Goal: Find specific page/section: Find specific page/section

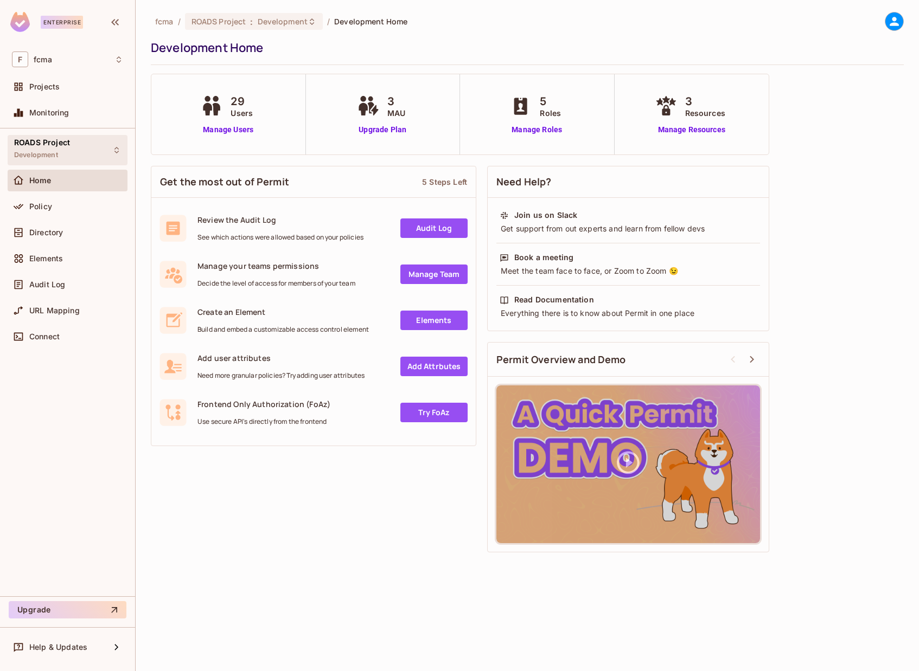
click at [58, 139] on span "ROADS Project" at bounding box center [42, 142] width 56 height 9
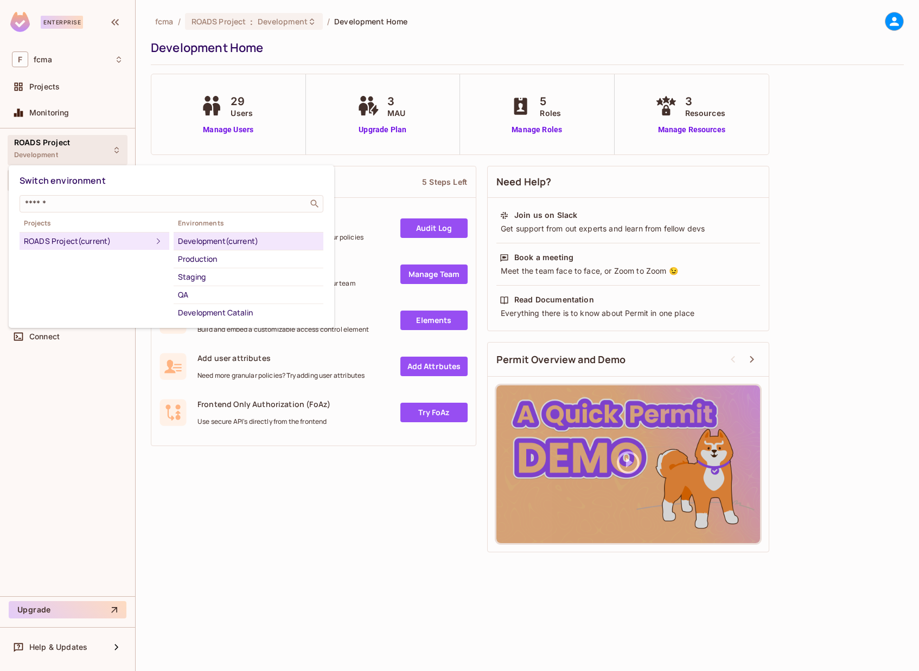
click at [208, 236] on div "Development (current)" at bounding box center [248, 241] width 141 height 13
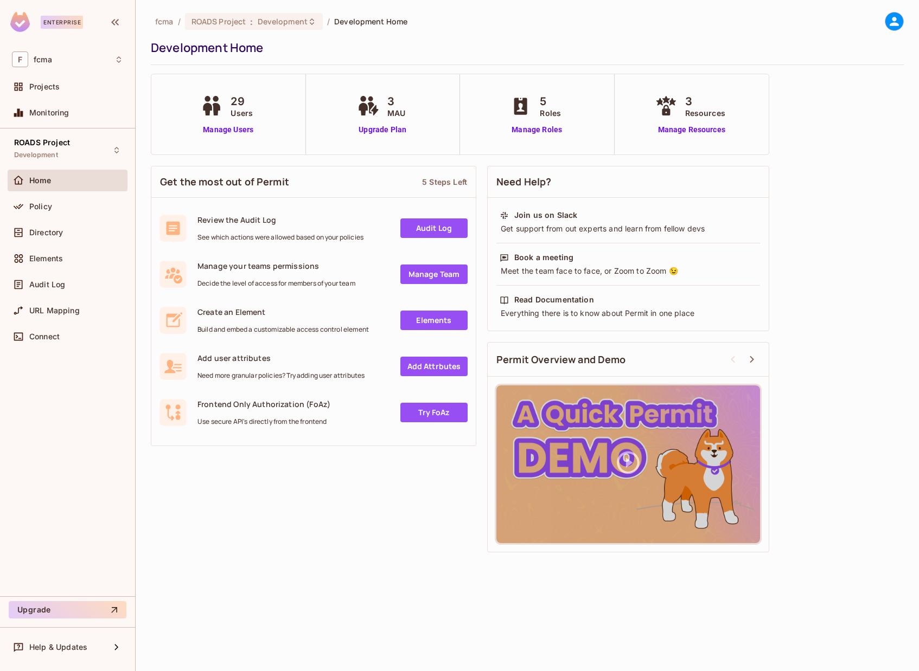
click at [551, 112] on span "Roles" at bounding box center [550, 112] width 21 height 11
click at [531, 131] on link "Manage Roles" at bounding box center [536, 129] width 59 height 11
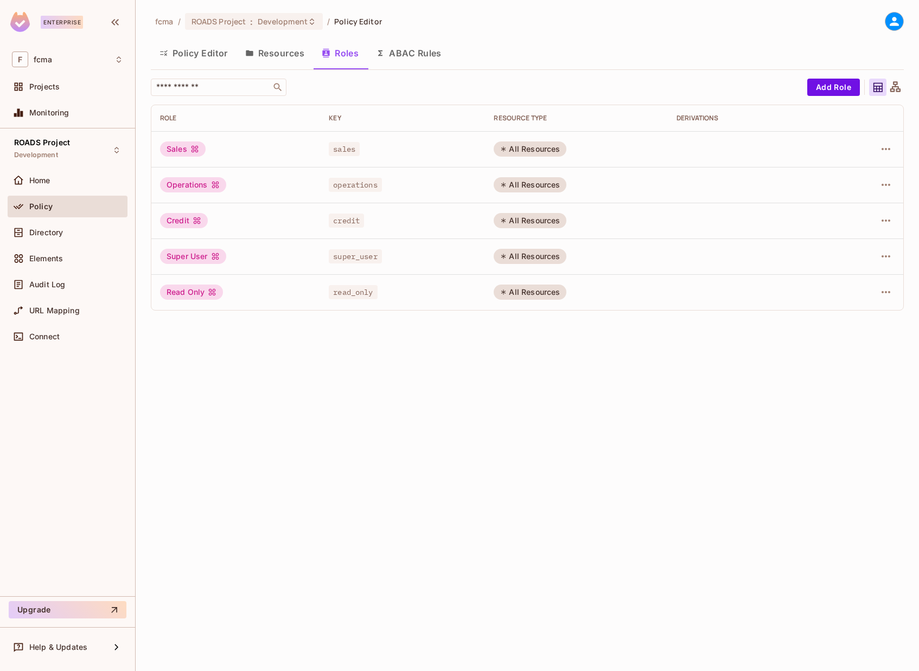
click at [721, 469] on div "fcma / ROADS Project : Development / Policy Editor Policy Editor Resources Role…" at bounding box center [527, 335] width 783 height 671
